Goal: Information Seeking & Learning: Find specific page/section

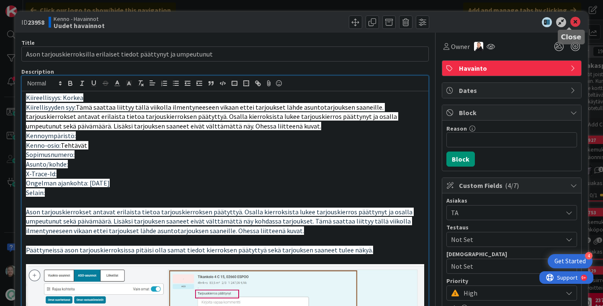
click at [570, 22] on icon at bounding box center [575, 22] width 10 height 10
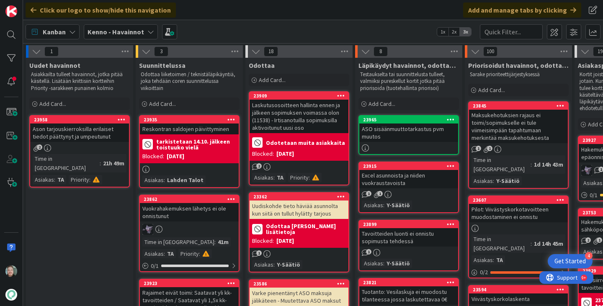
click at [100, 143] on div "23958 Ason tarjouskierroksilla erilaiset tiedot päättynyt ja umpeutunut 2 Time …" at bounding box center [79, 151] width 100 height 72
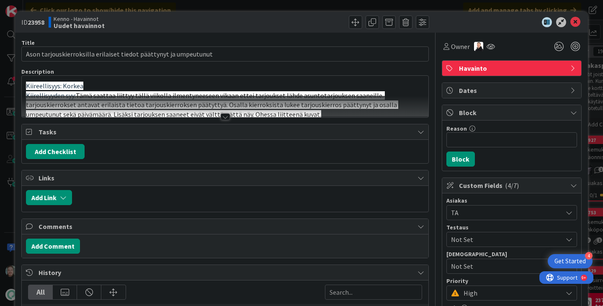
click at [218, 112] on div at bounding box center [225, 106] width 406 height 21
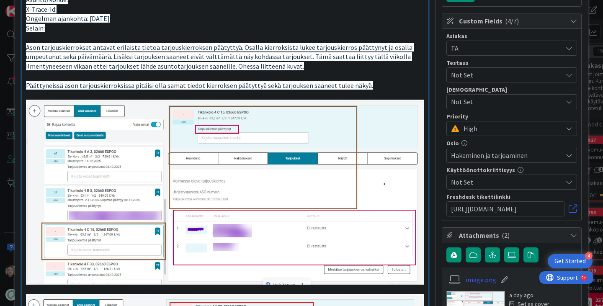
scroll to position [167, 0]
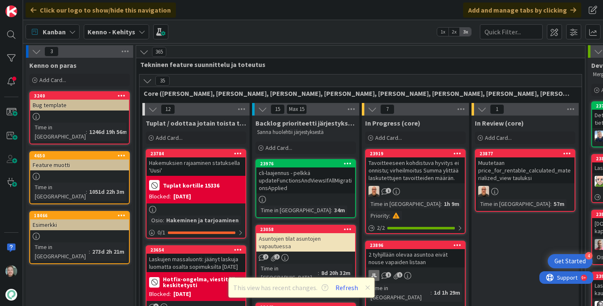
scroll to position [84, 0]
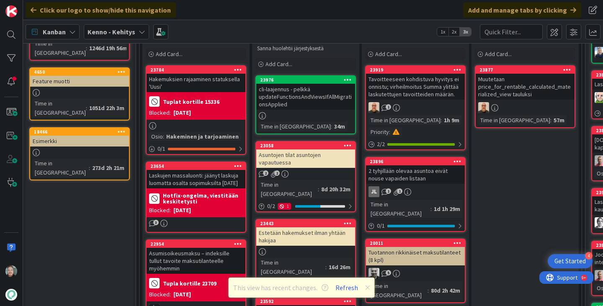
click at [125, 29] on b "Kenno - Kehitys" at bounding box center [111, 32] width 48 height 8
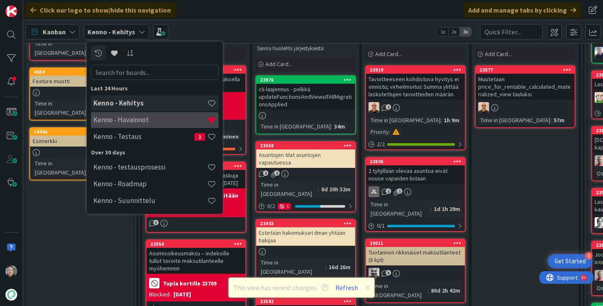
click at [146, 119] on h4 "Kenno - Havainnot" at bounding box center [150, 120] width 114 height 8
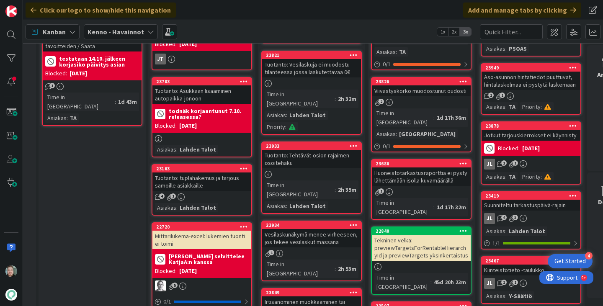
scroll to position [293, 97]
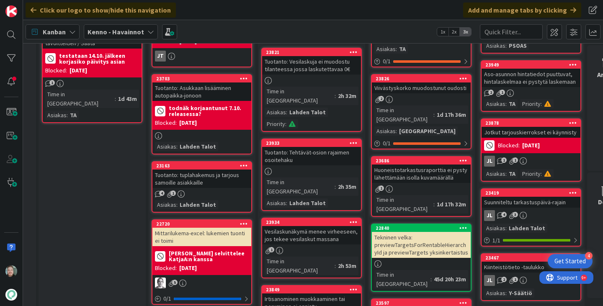
click at [508, 134] on div "Jotkut tarjouskierrokset ei käynnisty" at bounding box center [530, 132] width 99 height 11
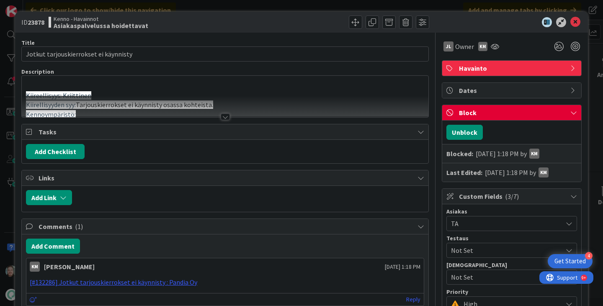
click at [221, 118] on div at bounding box center [225, 116] width 9 height 7
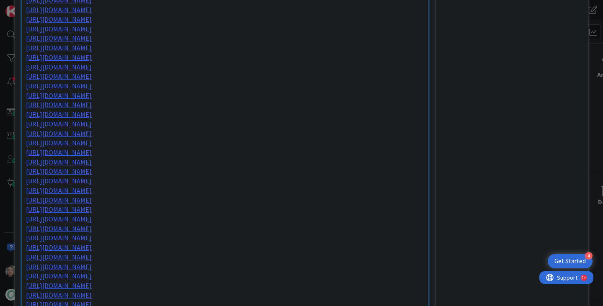
scroll to position [795, 0]
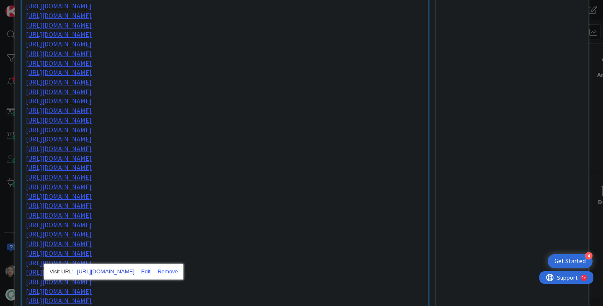
click at [105, 270] on link "https://pandiaoy.slack.com/archives/C04HY5JB78F/p1759832468793539" at bounding box center [105, 271] width 57 height 11
